Goal: Information Seeking & Learning: Find specific fact

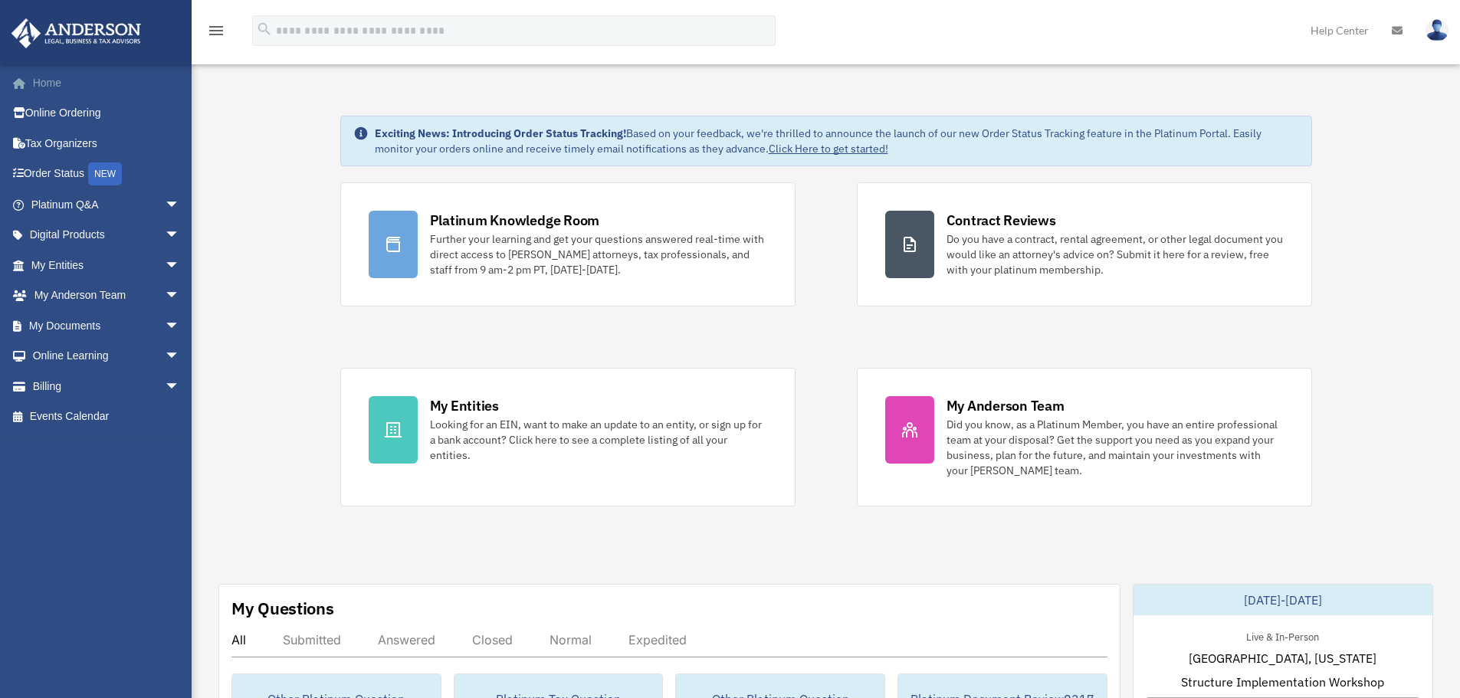
click at [57, 84] on link "Home" at bounding box center [107, 82] width 192 height 31
click at [165, 267] on span "arrow_drop_down" at bounding box center [180, 265] width 31 height 31
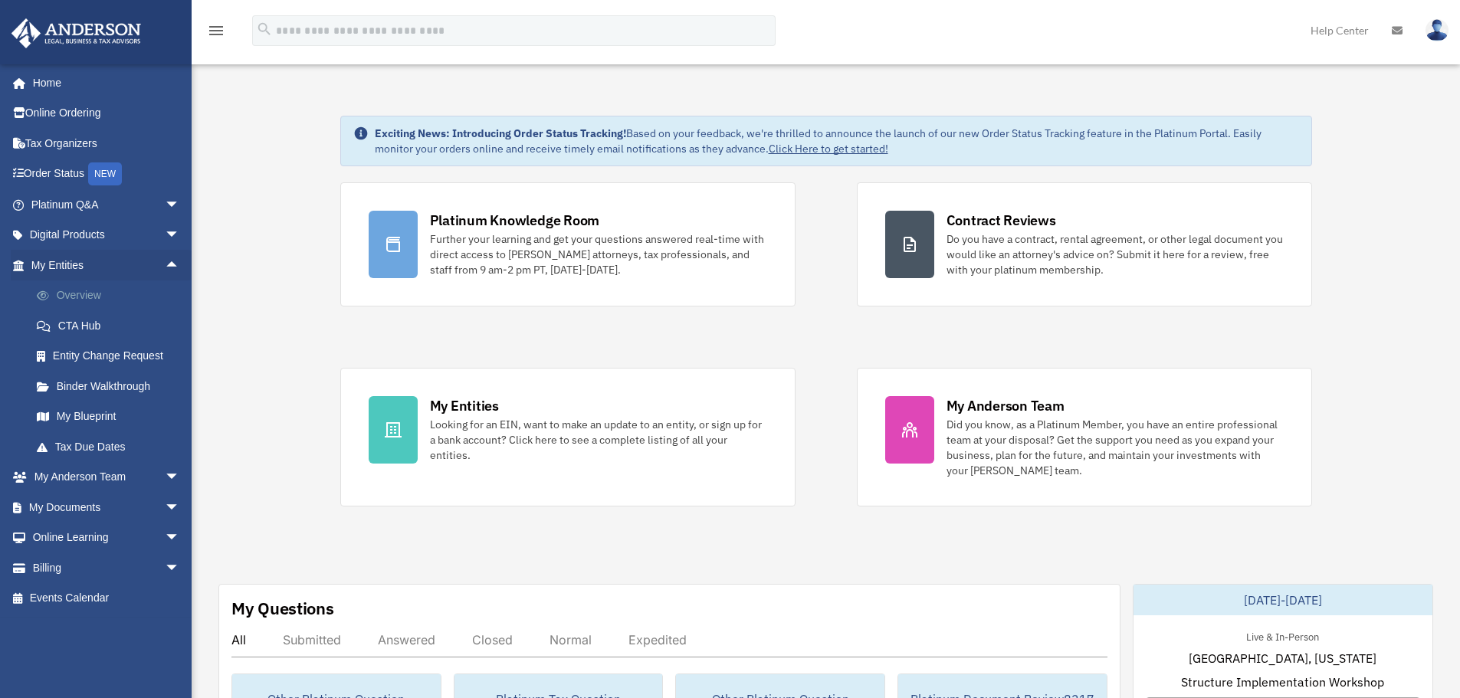
click at [77, 293] on link "Overview" at bounding box center [112, 295] width 182 height 31
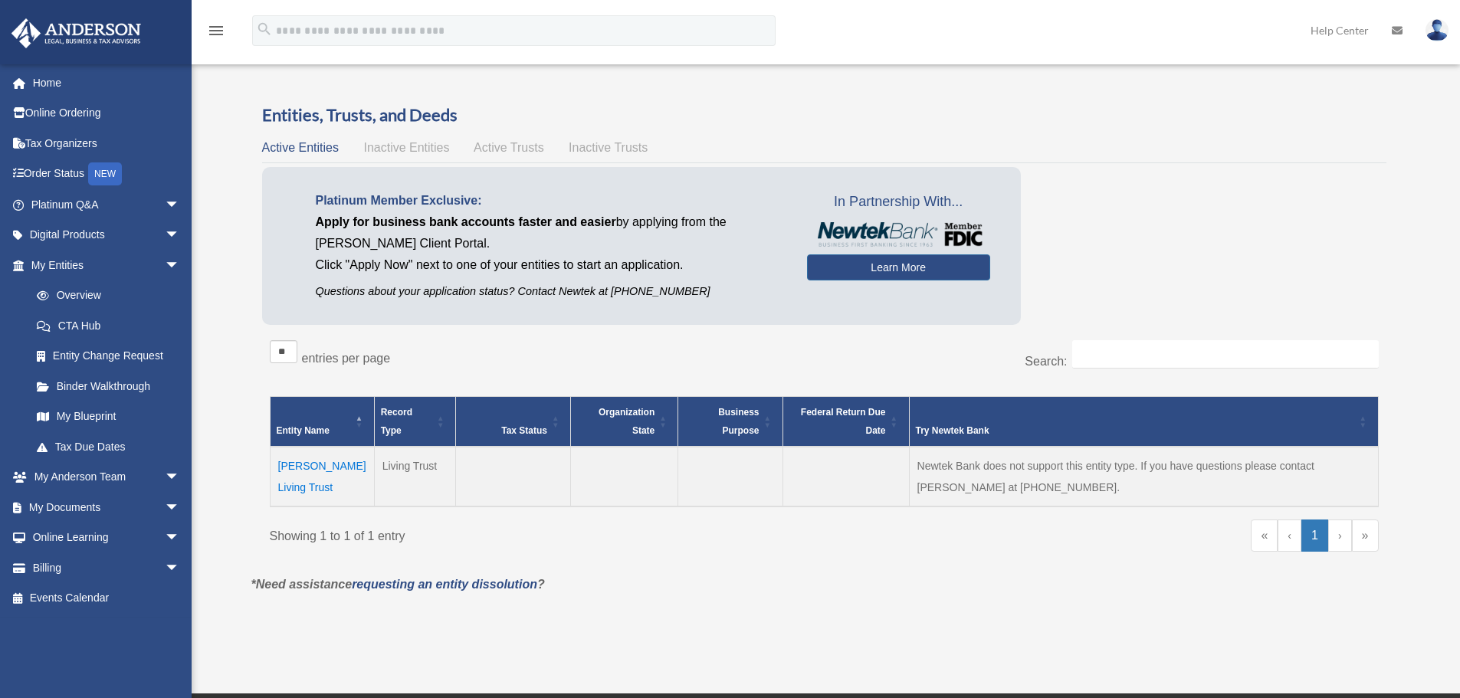
click at [486, 150] on span "Active Trusts" at bounding box center [509, 147] width 70 height 13
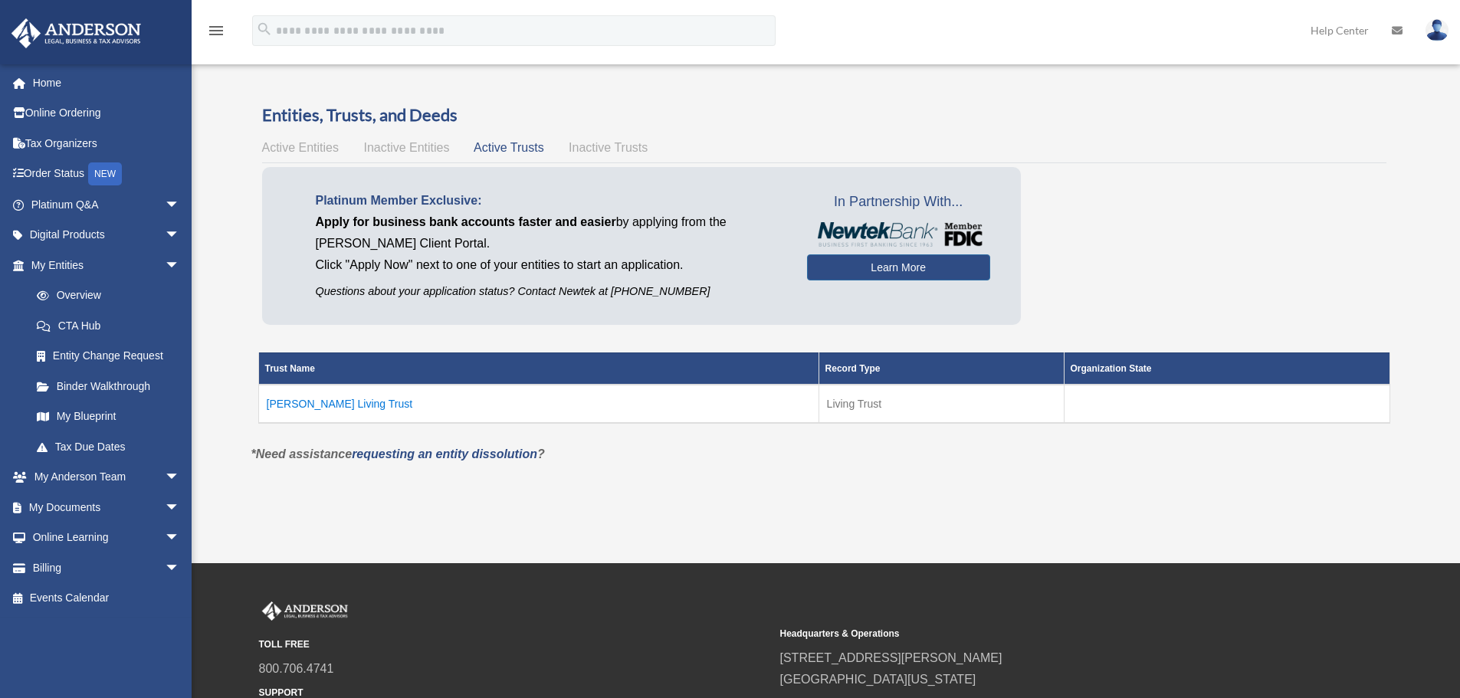
click at [316, 148] on span "Active Entities" at bounding box center [300, 147] width 77 height 13
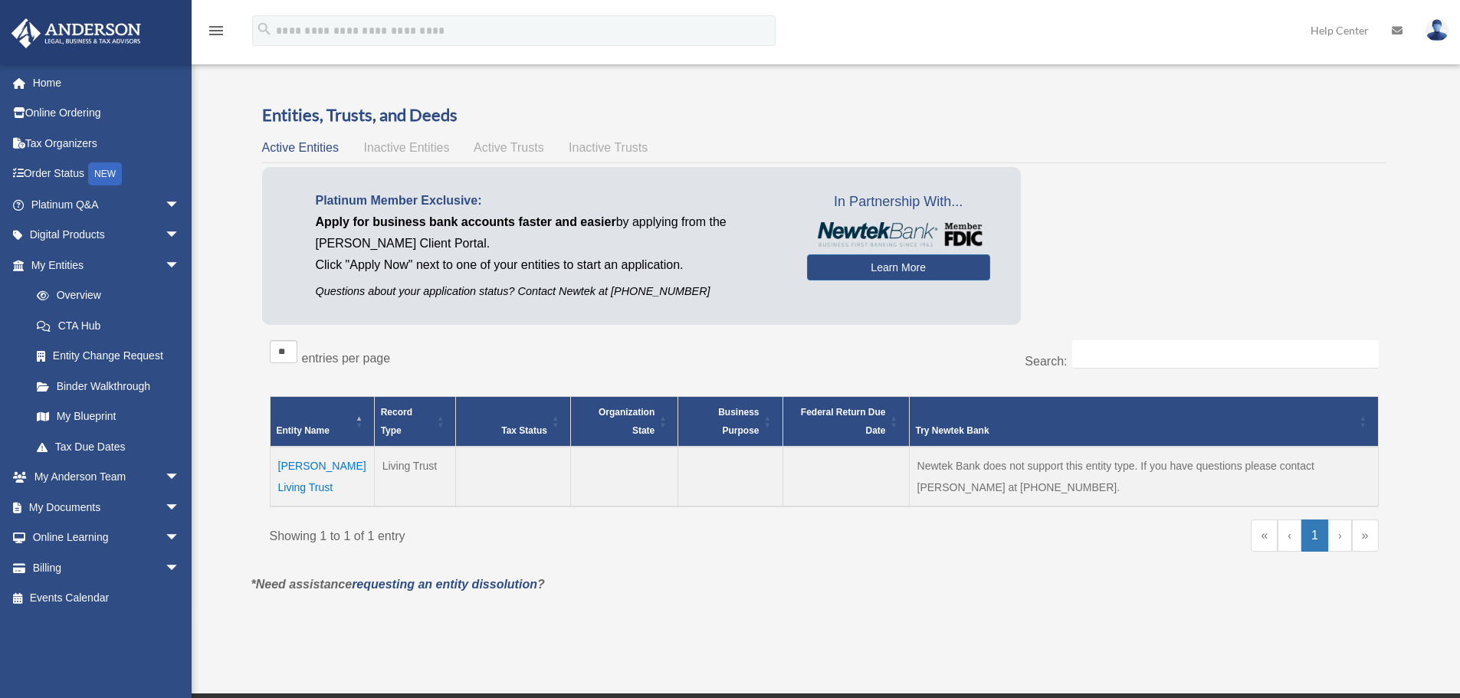
click at [432, 151] on span "Inactive Entities" at bounding box center [406, 147] width 86 height 13
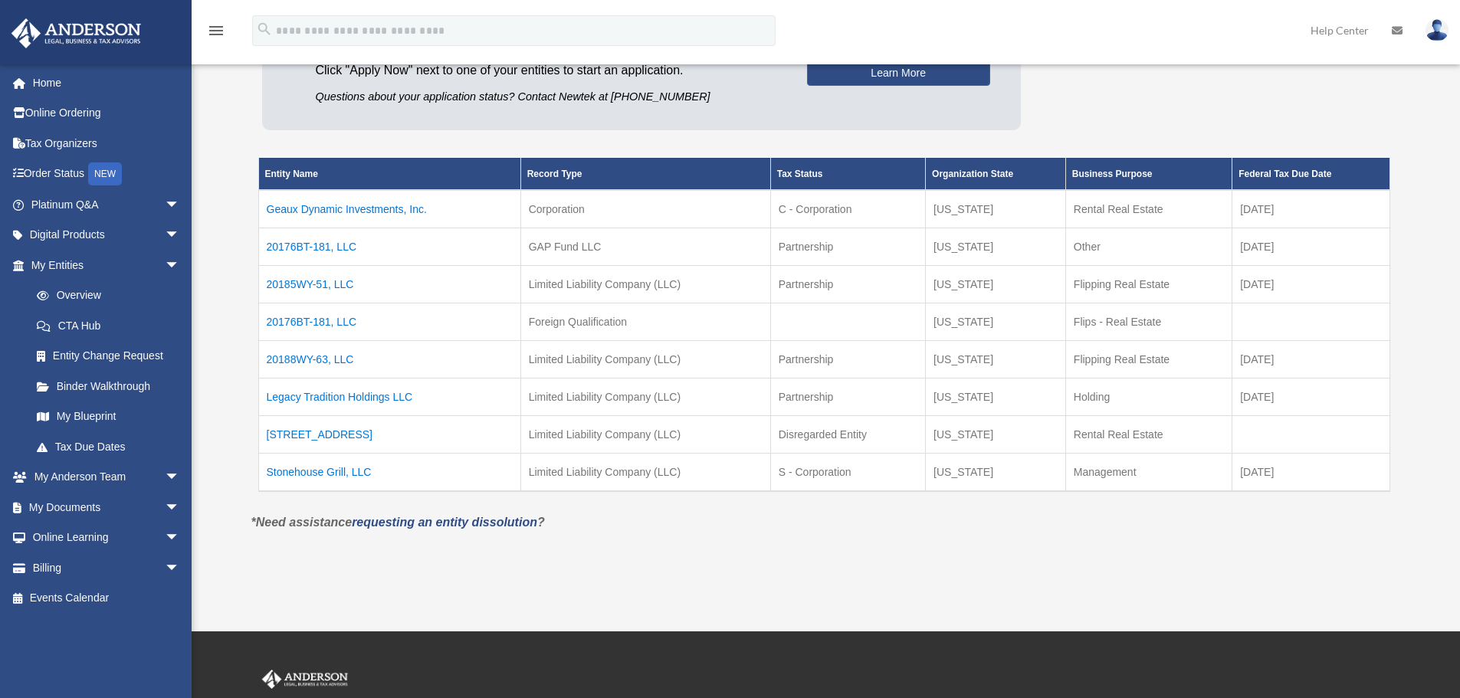
scroll to position [230, 0]
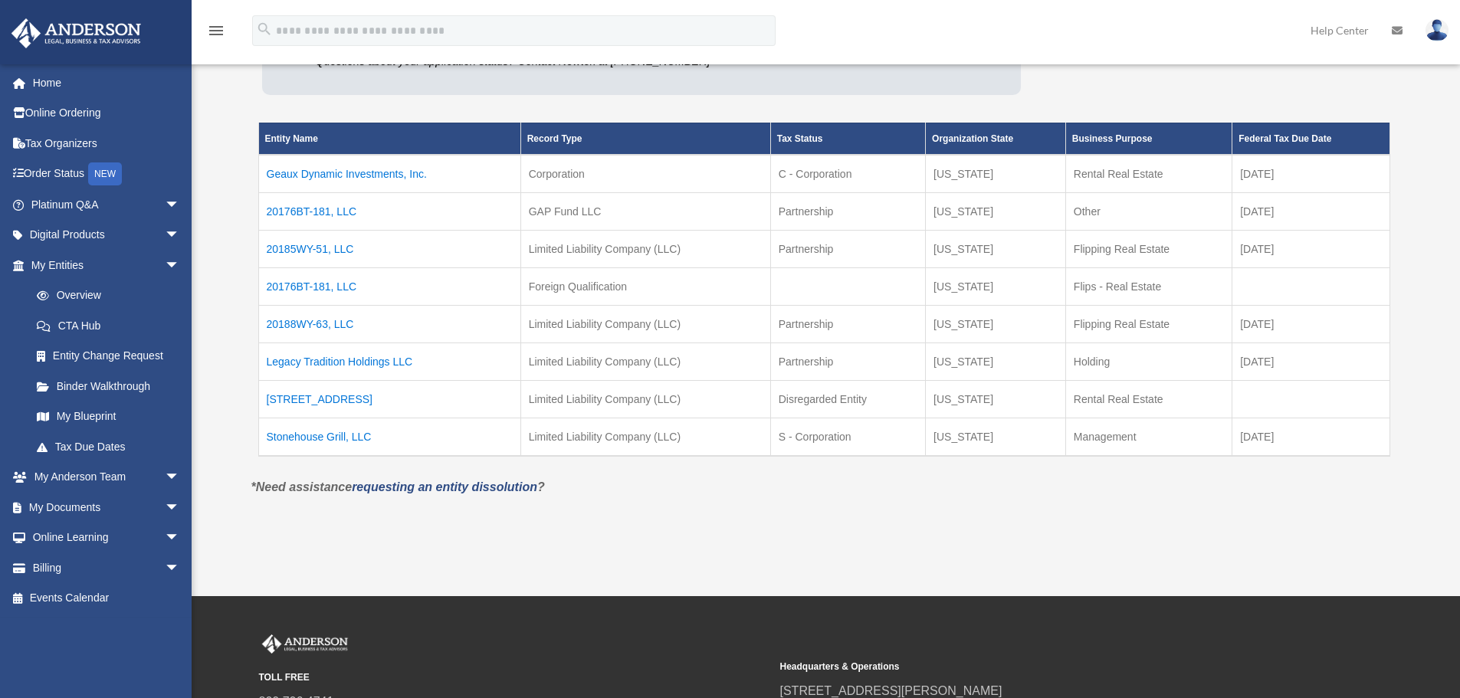
click at [331, 359] on td "Legacy Tradition Holdings LLC" at bounding box center [389, 362] width 262 height 38
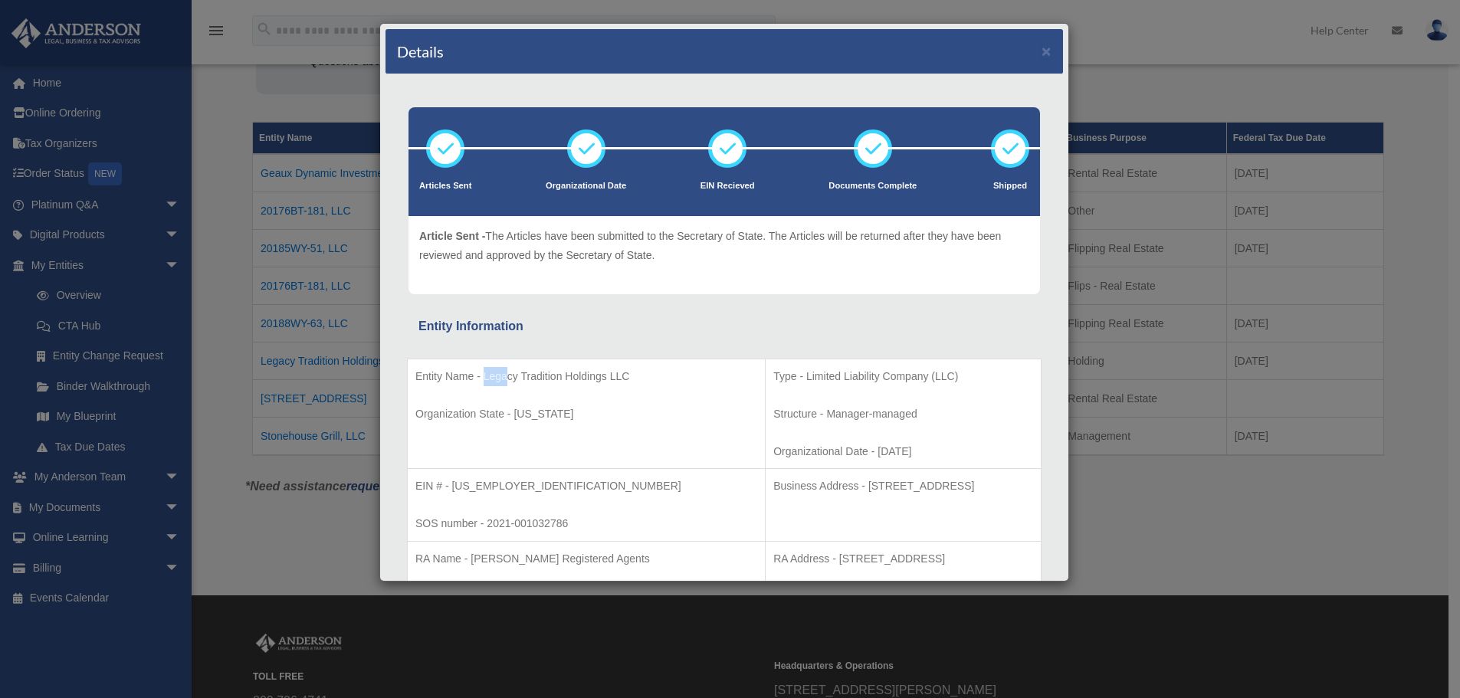
drag, startPoint x: 483, startPoint y: 376, endPoint x: 540, endPoint y: 375, distance: 57.5
click at [520, 375] on p "Entity Name - Legacy Tradition Holdings LLC" at bounding box center [586, 376] width 342 height 19
click at [571, 375] on p "Entity Name - Legacy Tradition Holdings LLC" at bounding box center [586, 376] width 342 height 19
drag, startPoint x: 583, startPoint y: 375, endPoint x: 623, endPoint y: 375, distance: 39.9
click at [622, 375] on p "Entity Name - Legacy Tradition Holdings LLC" at bounding box center [586, 376] width 342 height 19
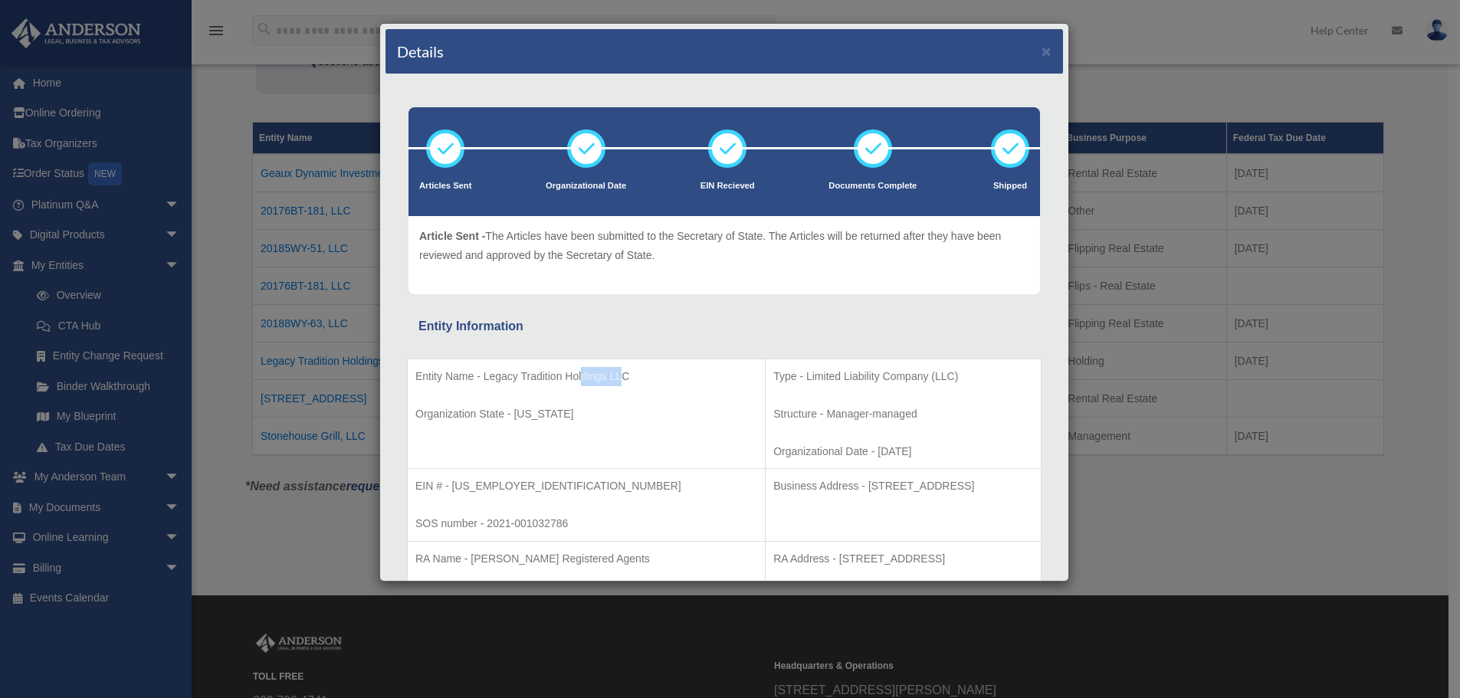
click at [623, 375] on p "Entity Name - Legacy Tradition Holdings LLC" at bounding box center [586, 376] width 342 height 19
drag, startPoint x: 480, startPoint y: 375, endPoint x: 634, endPoint y: 379, distance: 154.1
click at [634, 379] on p "Entity Name - Legacy Tradition Holdings LLC" at bounding box center [586, 376] width 342 height 19
copy p "Legacy Tradition Holdings LLC"
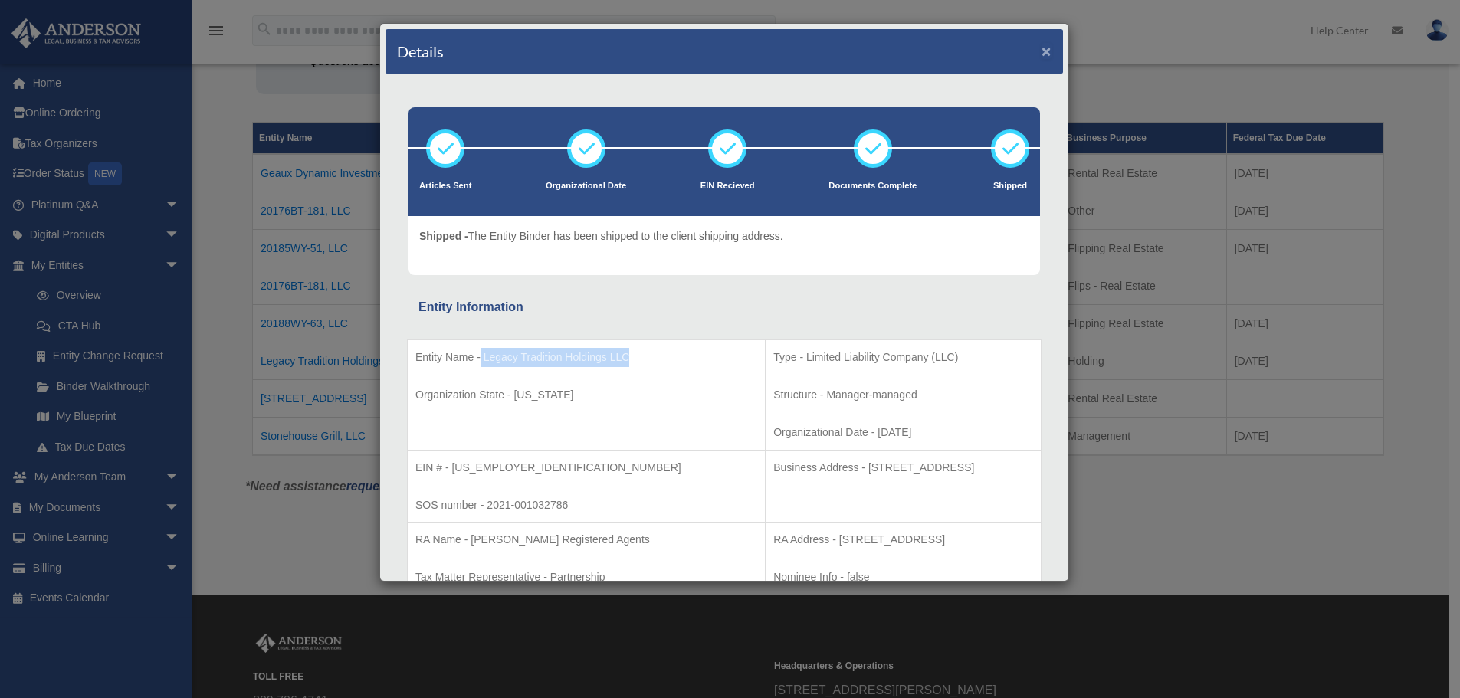
click at [1041, 47] on button "×" at bounding box center [1046, 51] width 10 height 16
